Goal: Task Accomplishment & Management: Manage account settings

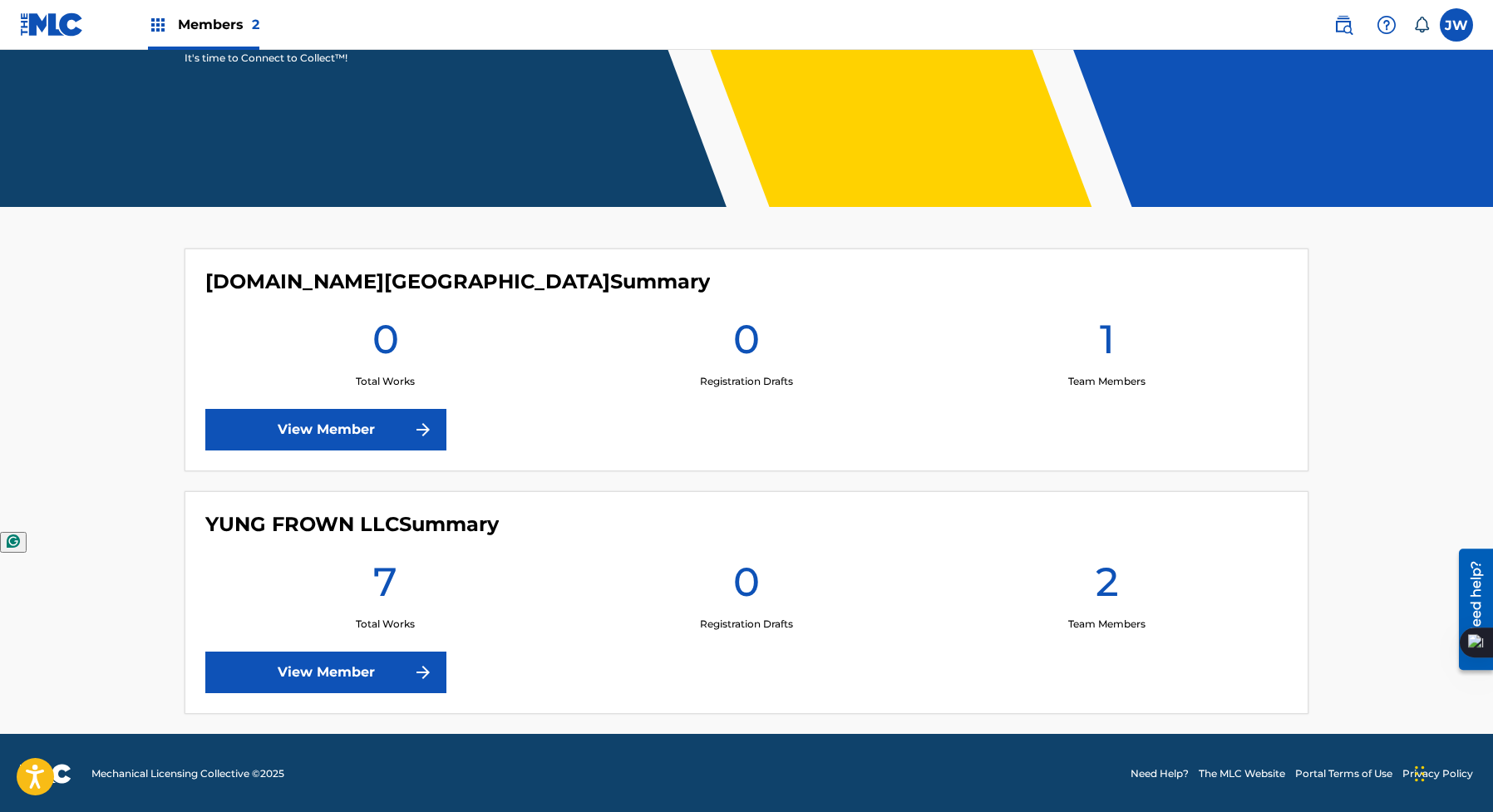
click at [366, 675] on link "View Member" at bounding box center [326, 672] width 241 height 42
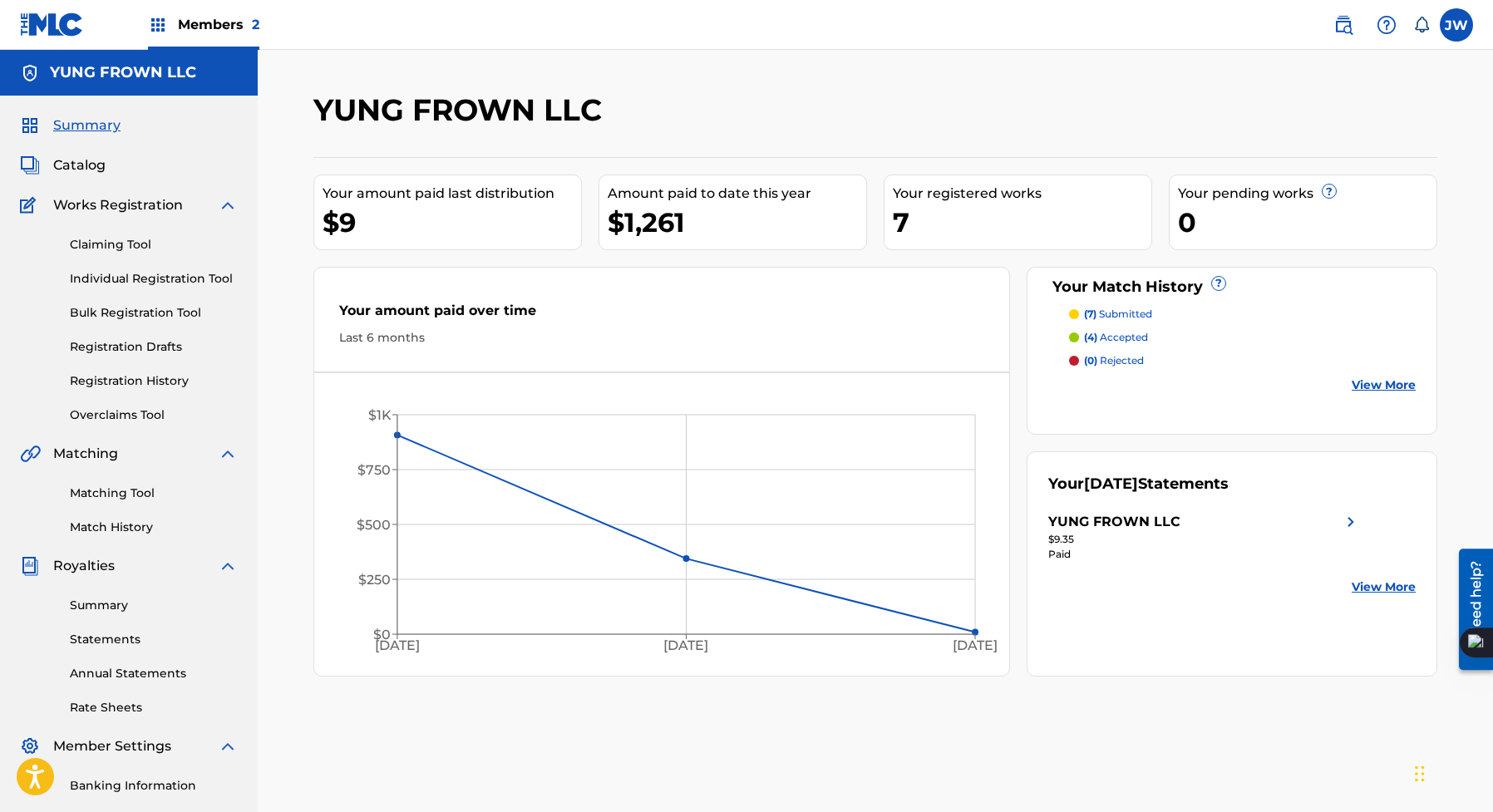
click at [1175, 330] on div "(4) accepted" at bounding box center [1243, 338] width 348 height 15
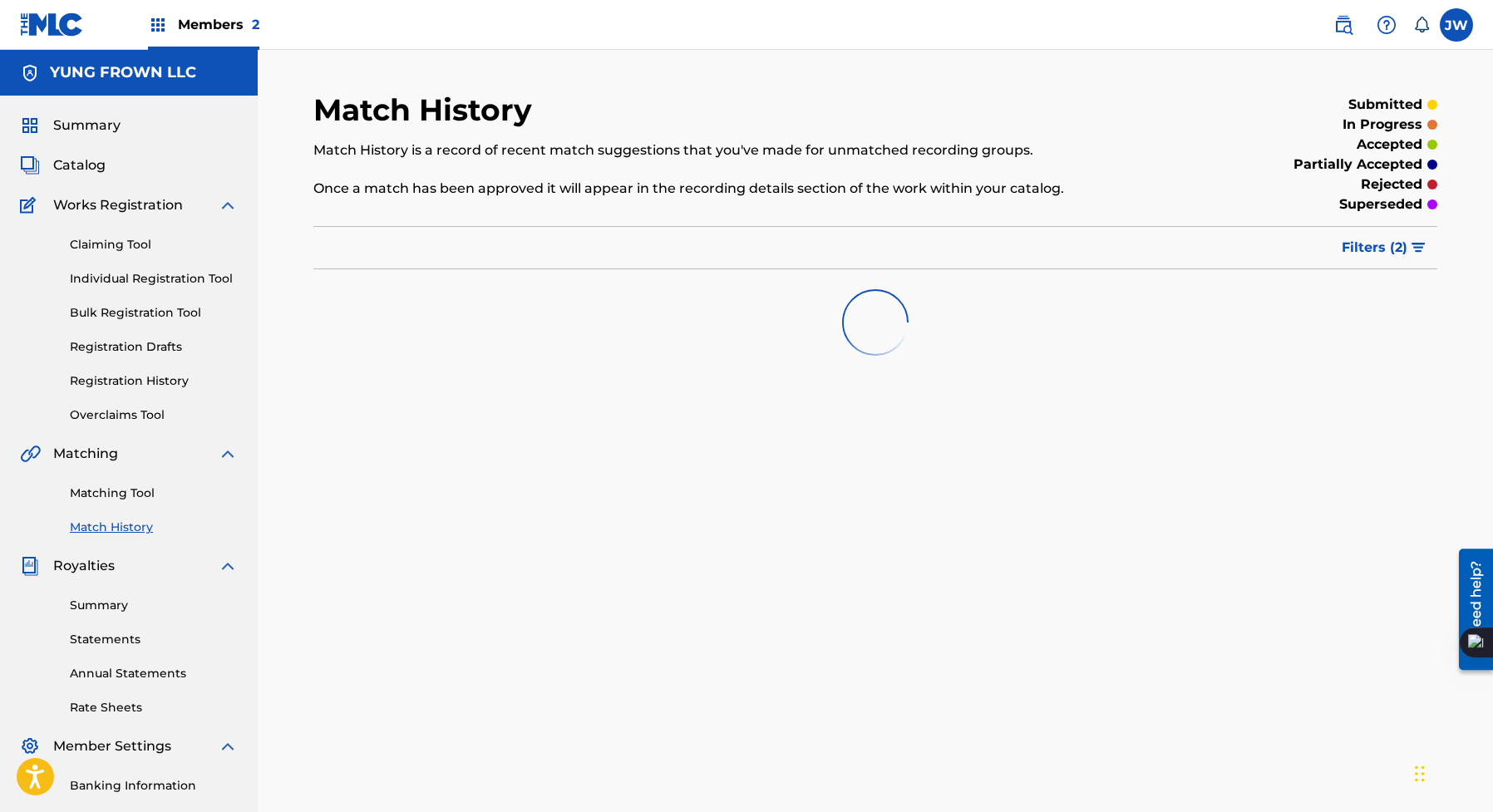
click at [105, 631] on link "Statements" at bounding box center [154, 639] width 168 height 17
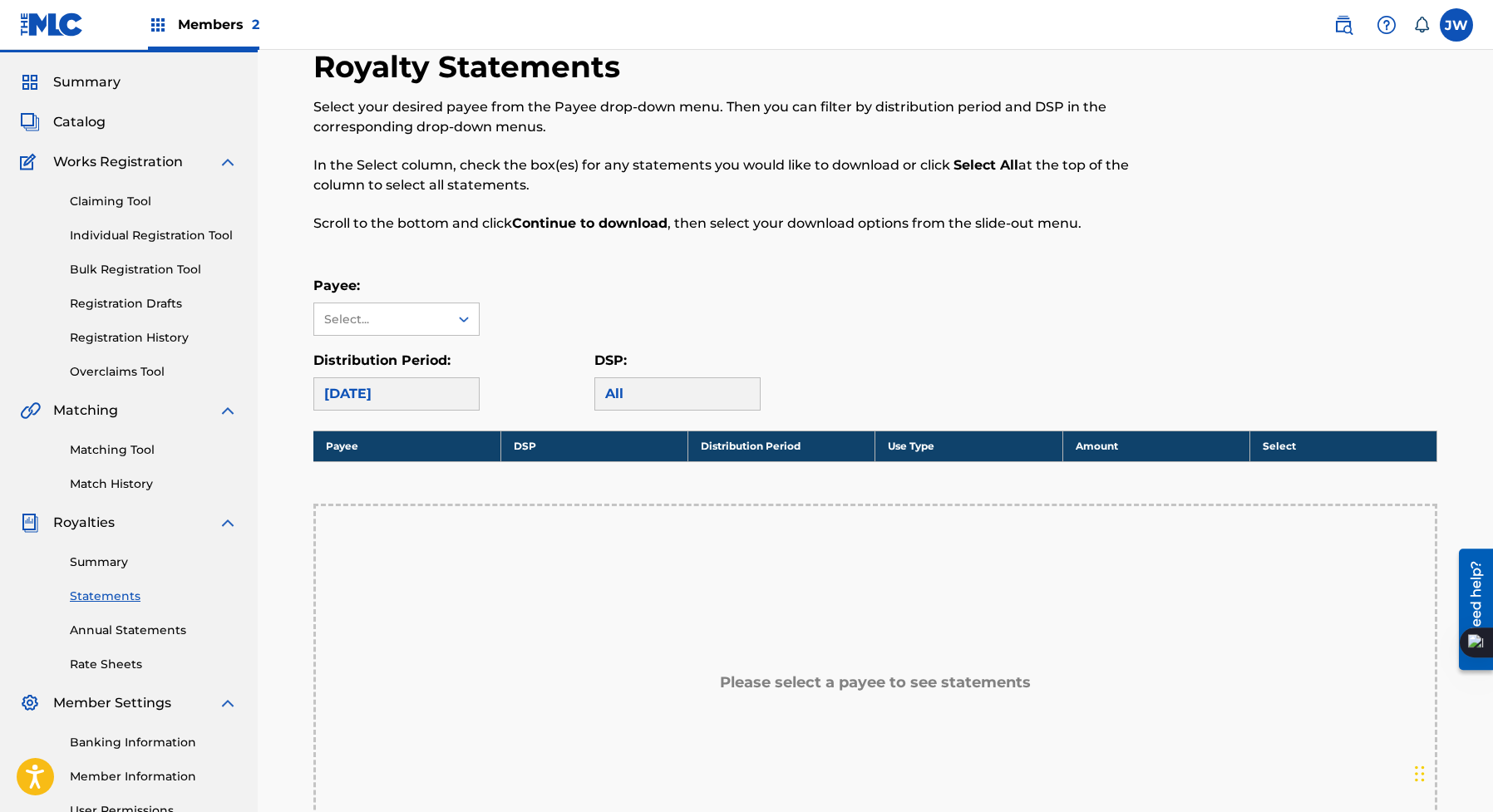
scroll to position [67, 0]
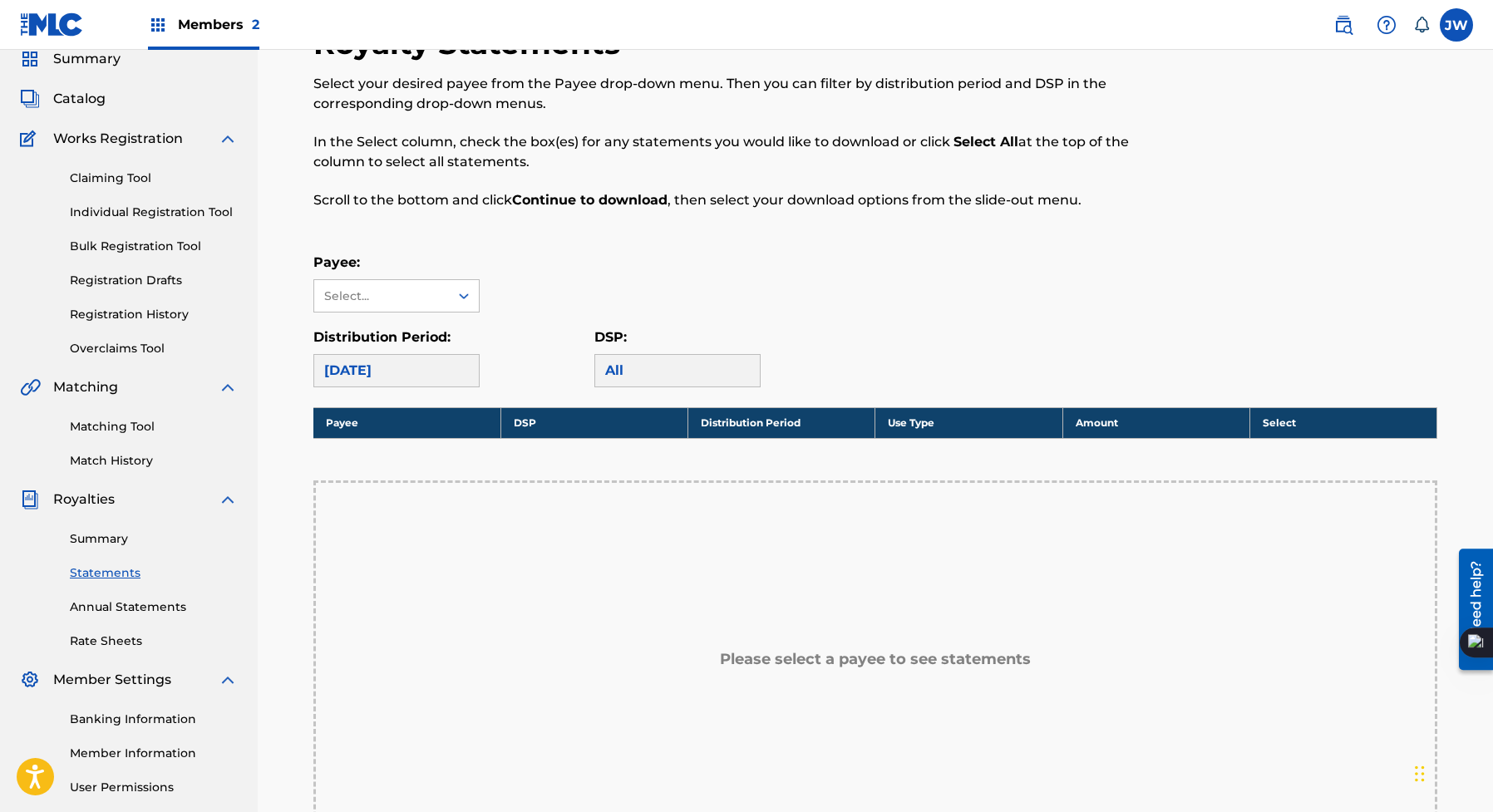
click at [117, 630] on div "Summary Statements Annual Statements Rate Sheets" at bounding box center [129, 579] width 218 height 141
click at [117, 735] on div "Banking Information Member Information User Permissions Contact Information Mem…" at bounding box center [129, 776] width 218 height 174
click at [126, 716] on link "Banking Information" at bounding box center [154, 719] width 168 height 17
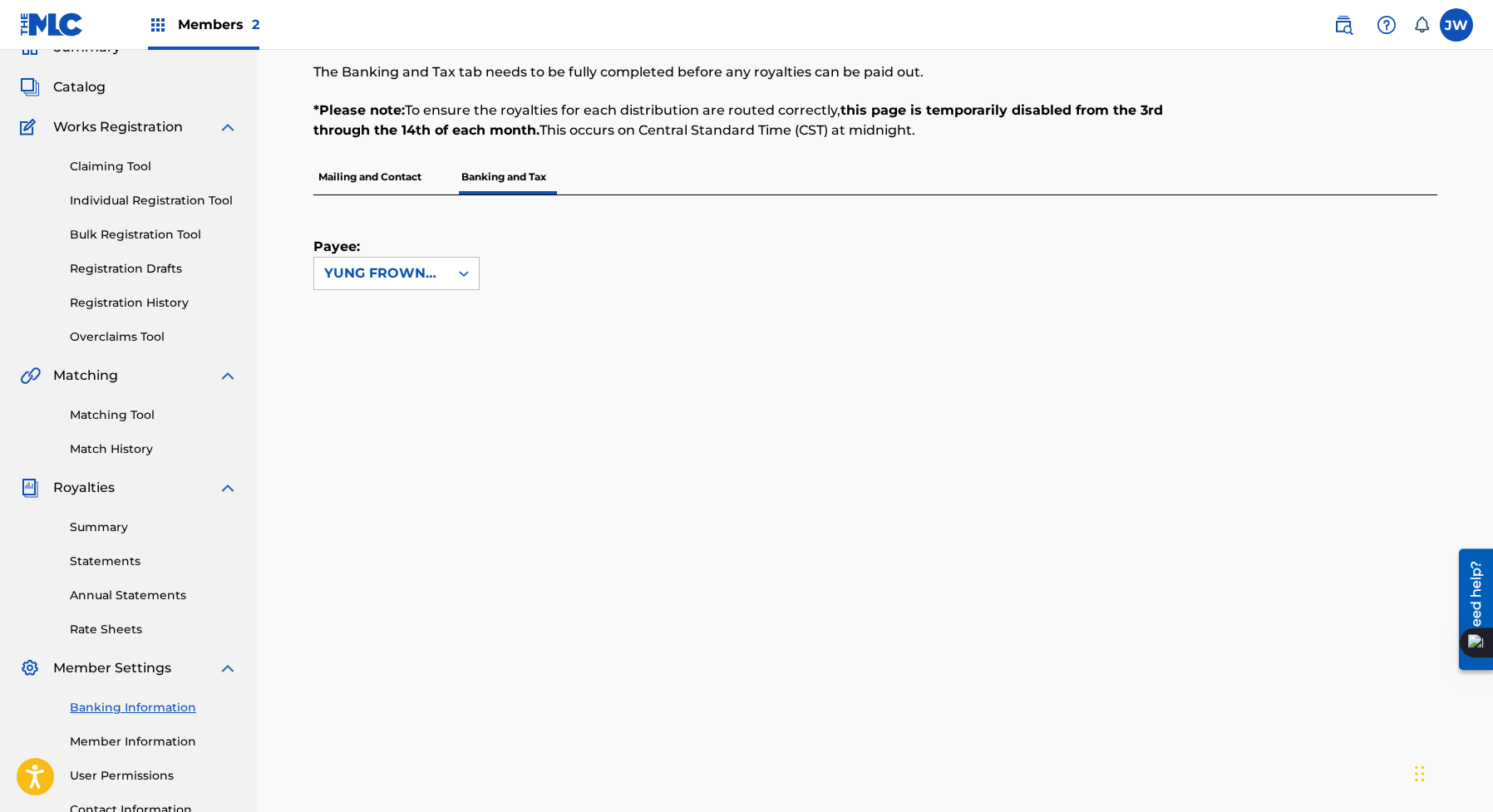
scroll to position [188, 0]
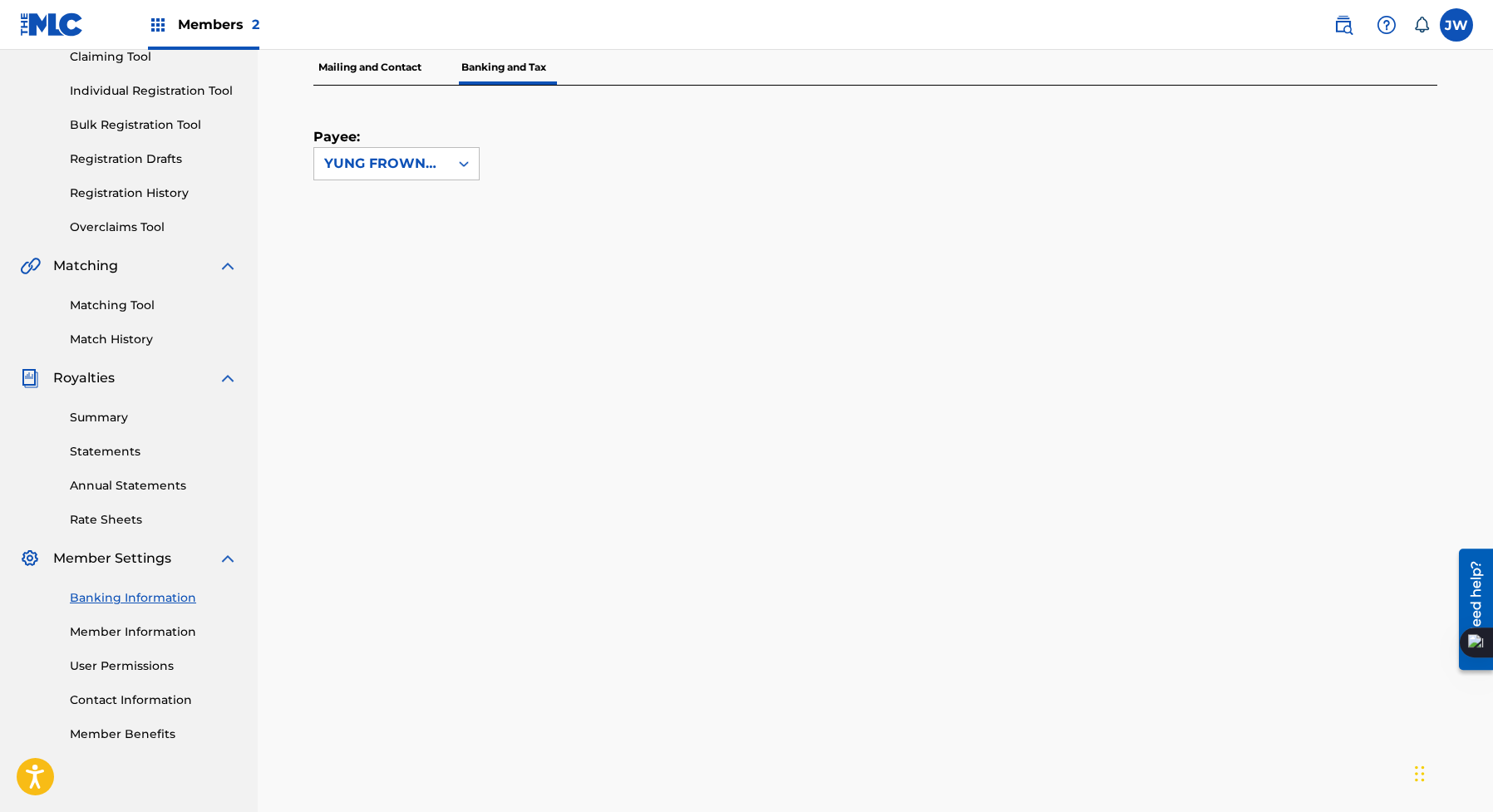
click at [123, 239] on div "Summary Catalog Works Registration Claiming Tool Individual Registration Tool B…" at bounding box center [129, 335] width 257 height 855
click at [123, 234] on link "Overclaims Tool" at bounding box center [154, 227] width 168 height 17
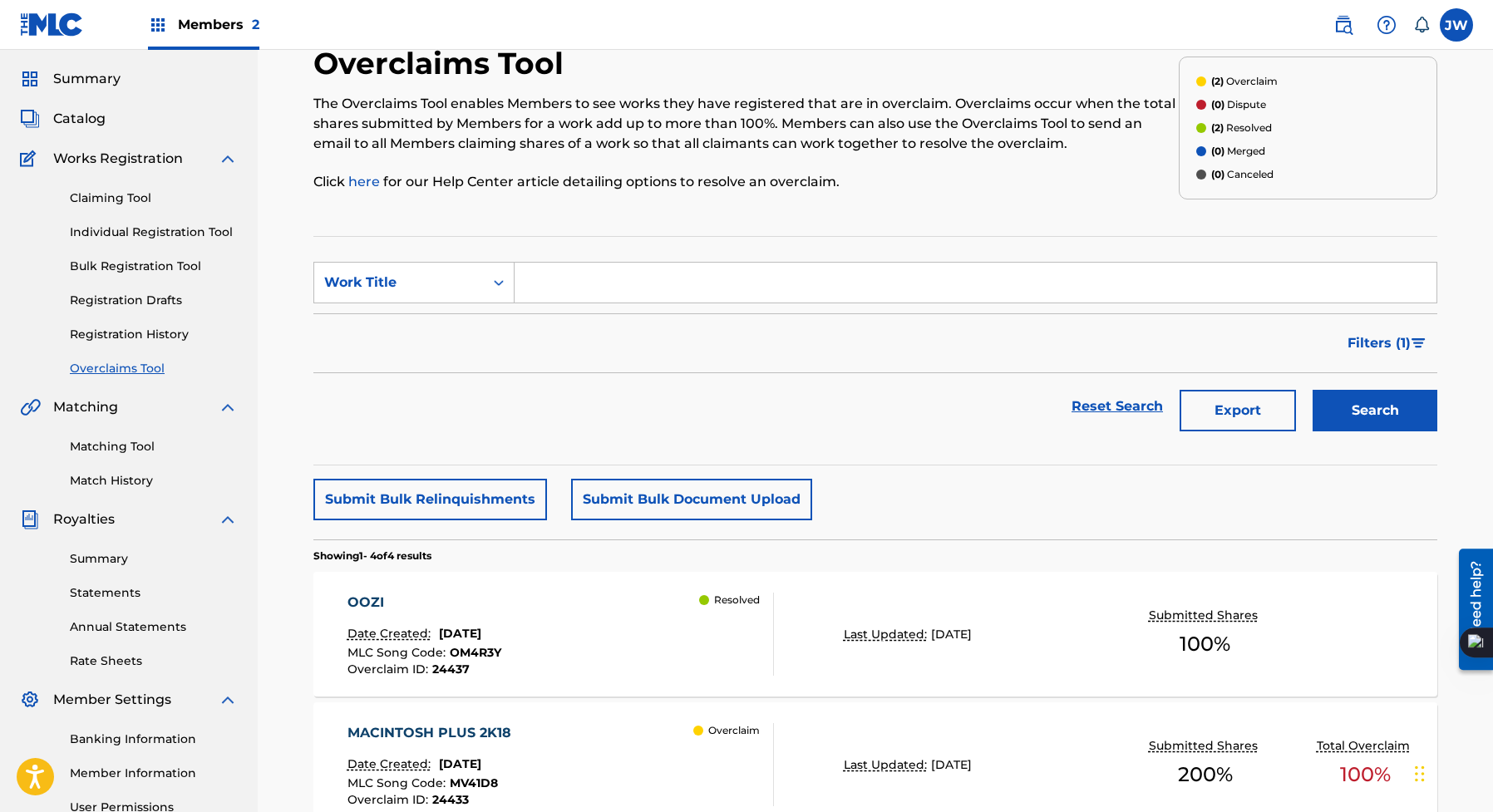
scroll to position [27, 0]
